Goal: Task Accomplishment & Management: Manage account settings

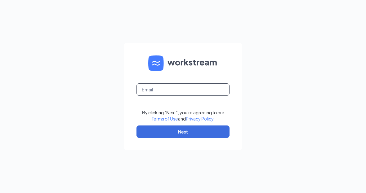
click at [164, 96] on input "text" at bounding box center [183, 89] width 93 height 12
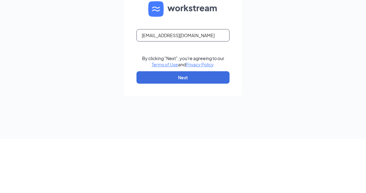
type input "[EMAIL_ADDRESS][DOMAIN_NAME]"
click at [255, 40] on div "[EMAIL_ADDRESS][DOMAIN_NAME] By clicking "Next", you're agreeing to our Terms o…" at bounding box center [183, 96] width 366 height 193
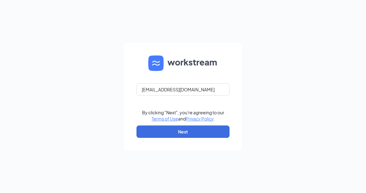
click at [149, 137] on button "Next" at bounding box center [183, 132] width 93 height 12
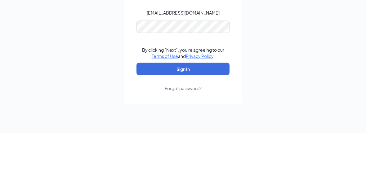
click at [298, 48] on div "[EMAIL_ADDRESS][DOMAIN_NAME] By clicking "Next", you're agreeing to our Terms o…" at bounding box center [183, 96] width 366 height 193
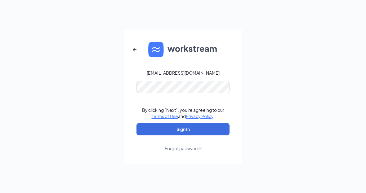
click at [166, 193] on div "[EMAIL_ADDRESS][DOMAIN_NAME] By clicking "Next", you're agreeing to our Terms o…" at bounding box center [183, 96] width 366 height 193
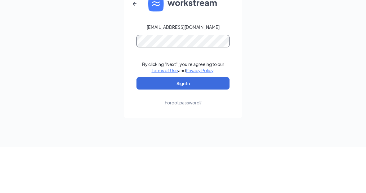
click at [183, 123] on button "Sign In" at bounding box center [183, 129] width 93 height 12
click at [303, 32] on div "[EMAIL_ADDRESS][DOMAIN_NAME] Credential mismatches. By clicking "Next", you're …" at bounding box center [183, 96] width 366 height 193
click at [332, 10] on div "[EMAIL_ADDRESS][DOMAIN_NAME] Password field is required By clicking "Next", you…" at bounding box center [183, 96] width 366 height 193
click at [183, 123] on button "Sign In" at bounding box center [183, 129] width 93 height 12
click at [269, 26] on div "[EMAIL_ADDRESS][DOMAIN_NAME] Credential mismatches. By clicking "Next", you're …" at bounding box center [183, 96] width 366 height 193
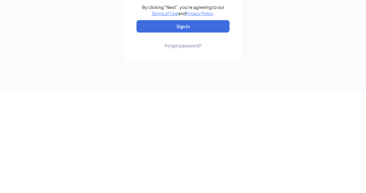
click at [277, 47] on div "[EMAIL_ADDRESS][DOMAIN_NAME] Credential mismatches. By clicking "Next", you're …" at bounding box center [183, 96] width 366 height 193
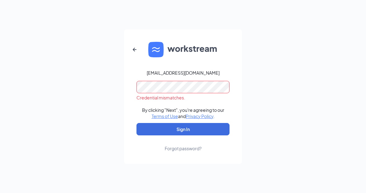
click at [174, 152] on div "Forgot password?" at bounding box center [183, 149] width 37 height 6
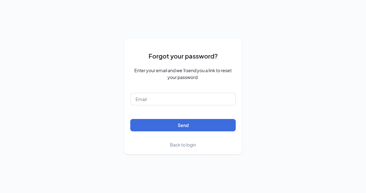
click at [179, 148] on span "Back to login" at bounding box center [183, 145] width 26 height 6
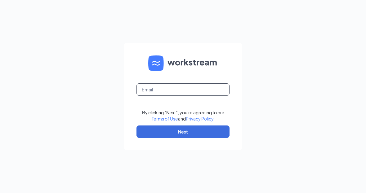
click at [213, 91] on input "text" at bounding box center [183, 89] width 93 height 12
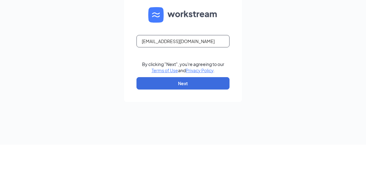
type input "[EMAIL_ADDRESS][DOMAIN_NAME]"
click at [255, 44] on div "[EMAIL_ADDRESS][DOMAIN_NAME] By clicking "Next", you're agreeing to our Terms o…" at bounding box center [183, 96] width 366 height 193
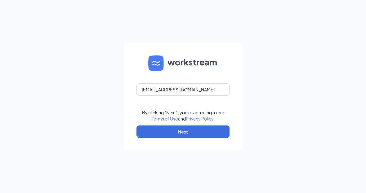
click at [166, 135] on button "Next" at bounding box center [183, 132] width 93 height 12
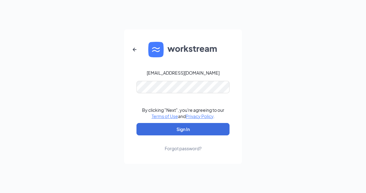
click at [174, 152] on div "Forgot password?" at bounding box center [183, 149] width 37 height 6
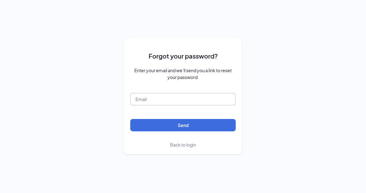
click at [214, 102] on input "text" at bounding box center [182, 99] width 105 height 12
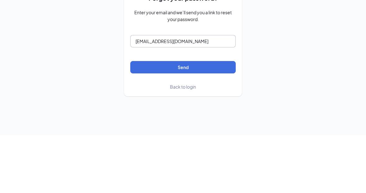
type input "[EMAIL_ADDRESS][DOMAIN_NAME]"
click at [140, 119] on button "Send" at bounding box center [182, 125] width 105 height 12
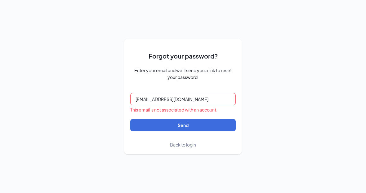
click at [139, 193] on div "Forgot your password? Enter your email and we’ll send you a link to reset your …" at bounding box center [183, 96] width 366 height 193
click at [161, 193] on div "Forgot your password? Enter your email and we’ll send you a link to reset your …" at bounding box center [183, 96] width 366 height 193
click at [160, 193] on div "Forgot your password? Enter your email and we’ll send you a link to reset your …" at bounding box center [183, 96] width 366 height 193
